Goal: Task Accomplishment & Management: Use online tool/utility

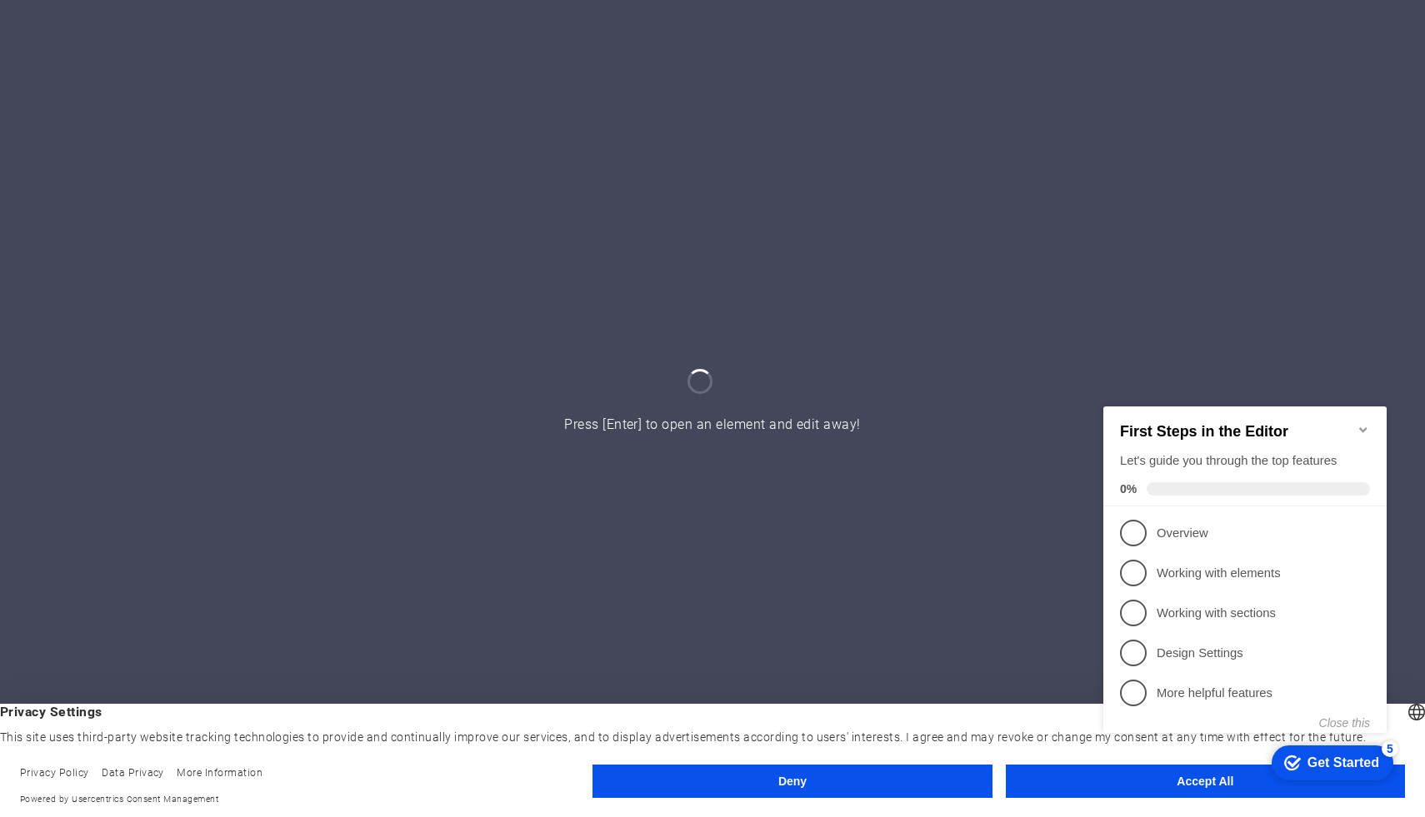
click div "checkmark Get Started 5 First Steps in the Editor Let's guide you through the t…"
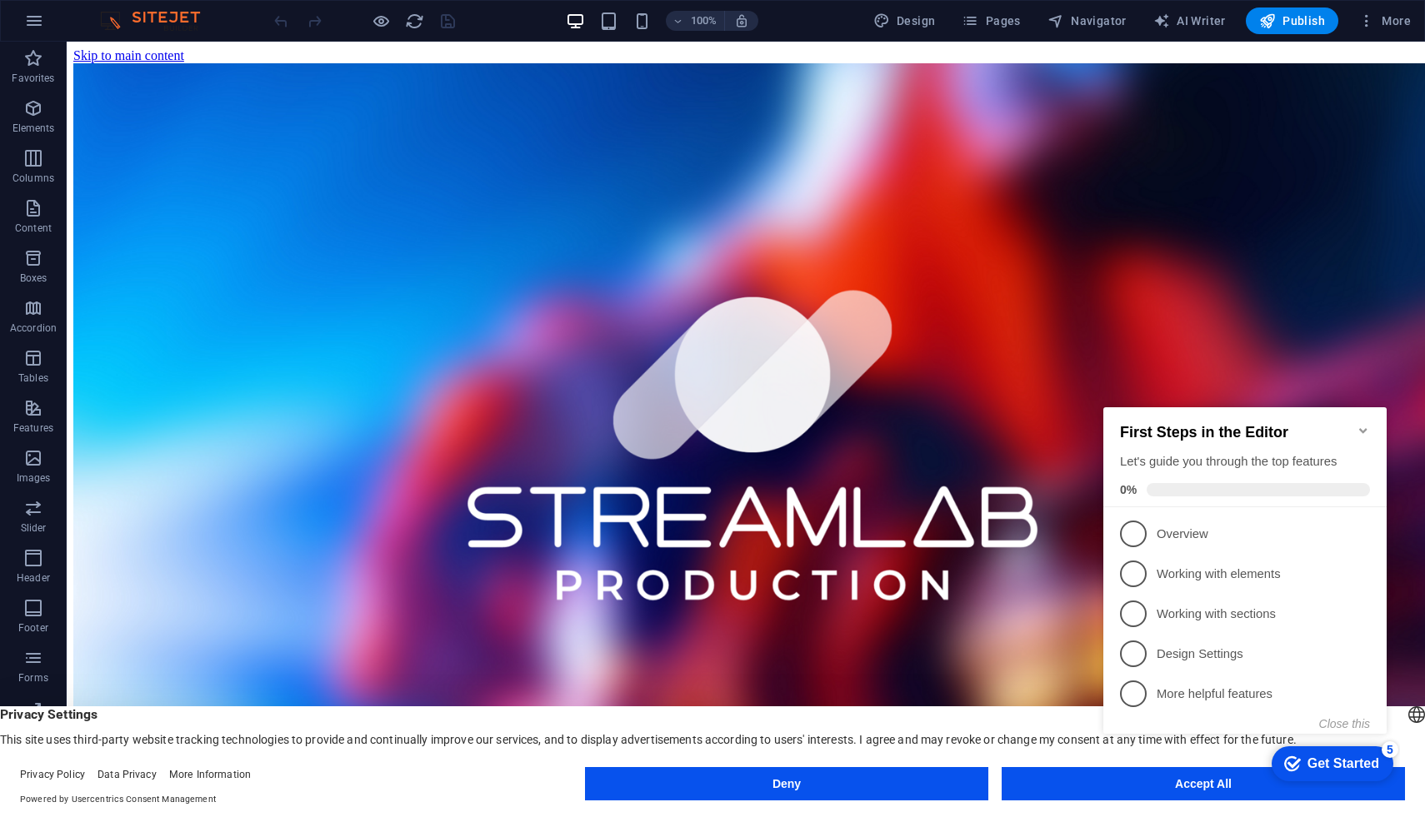
click div "checkmark Get Started 5 First Steps in the Editor Let's guide you through the t…"
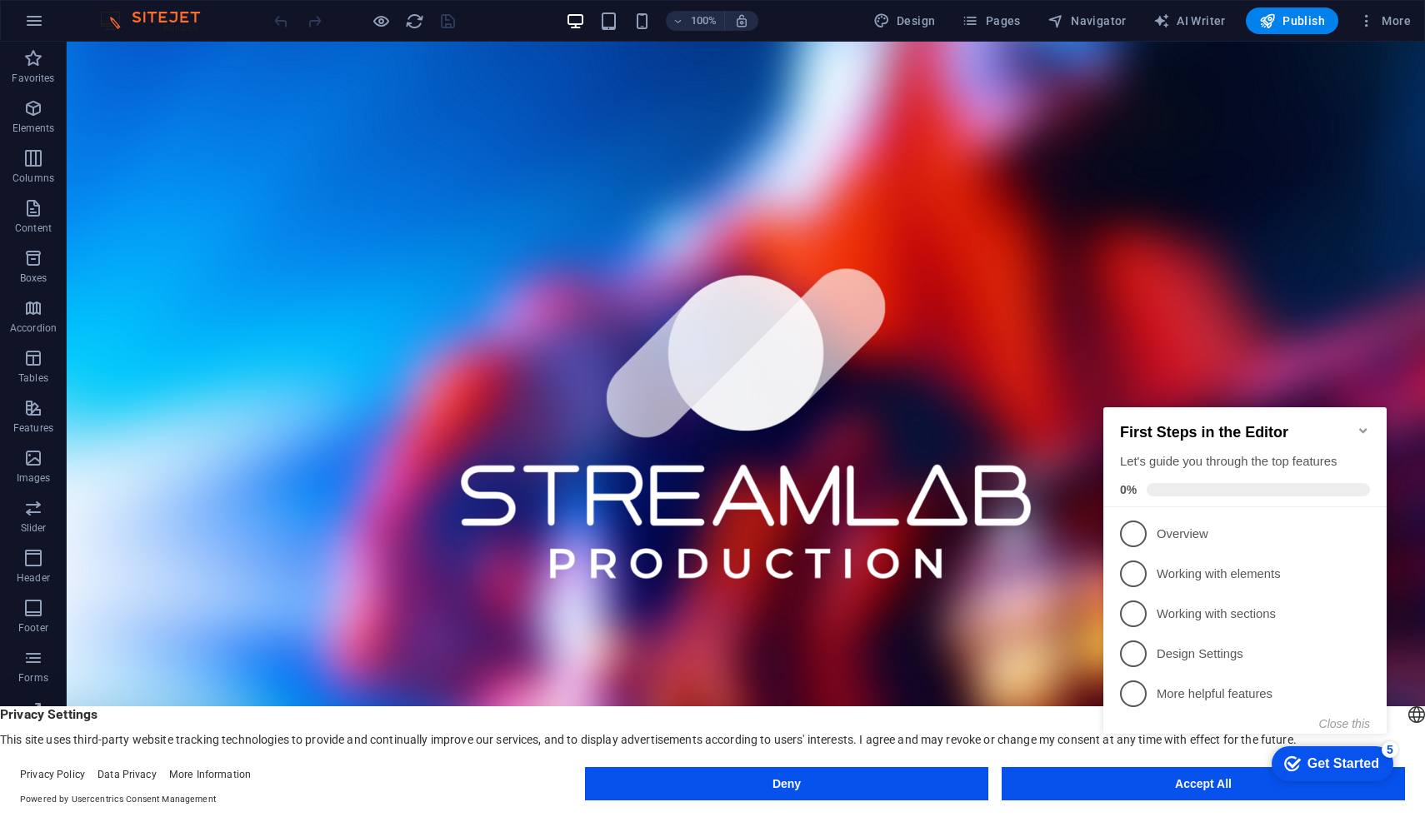
click div "checkmark Get Started 5 First Steps in the Editor Let's guide you through the t…"
click at [1363, 427] on icon "Minimize checklist" at bounding box center [1362, 430] width 13 height 13
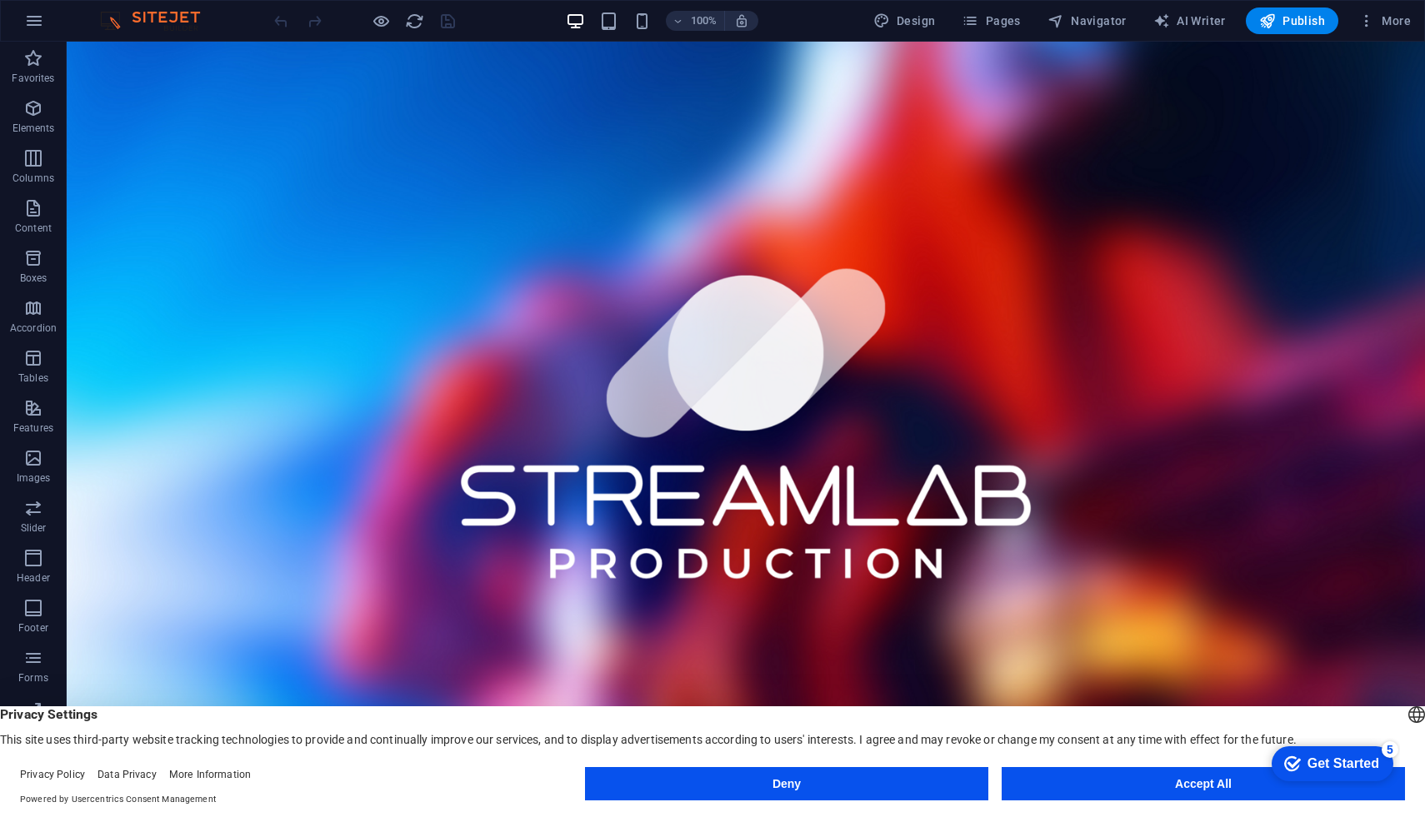
click div "checkmark Get Started 5 First Steps in the Editor Let's guide you through the t…"
click at [1084, 775] on button "Accept All" at bounding box center [1202, 783] width 403 height 33
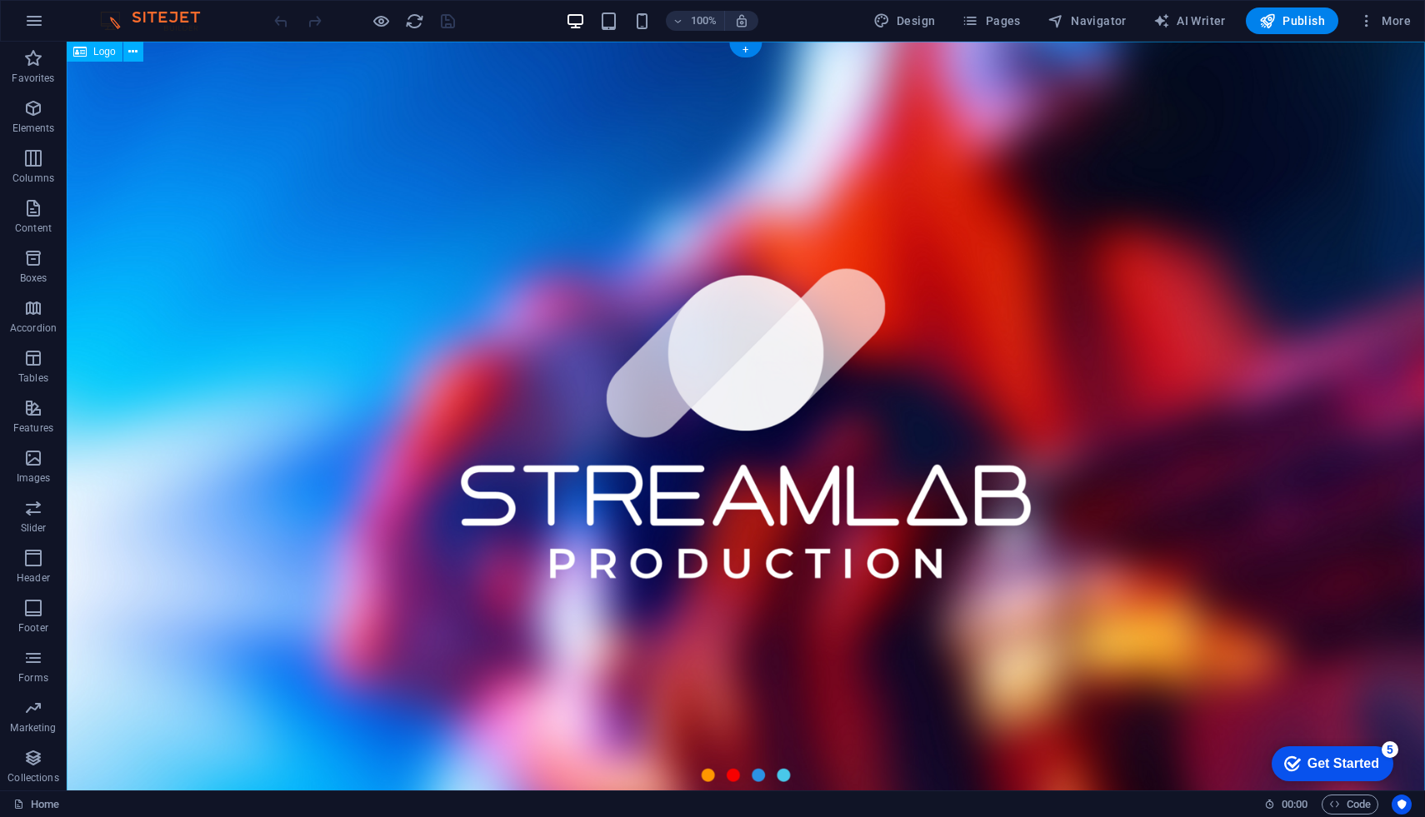
click at [1084, 775] on div at bounding box center [746, 424] width 1358 height 764
